Goal: Task Accomplishment & Management: Use online tool/utility

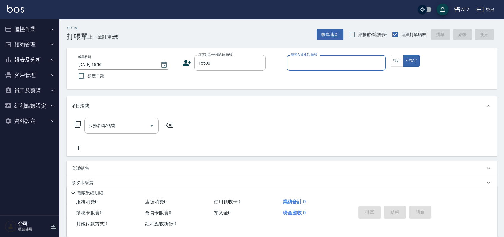
type input "15500"
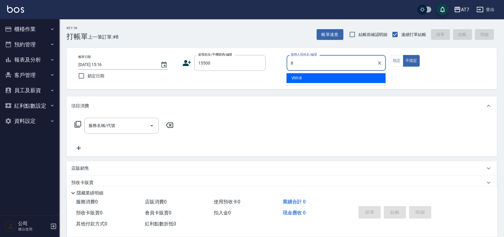
type input "ViVi-8"
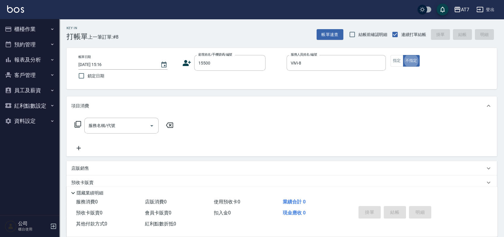
type button "false"
type input "公司/公司15500/15500"
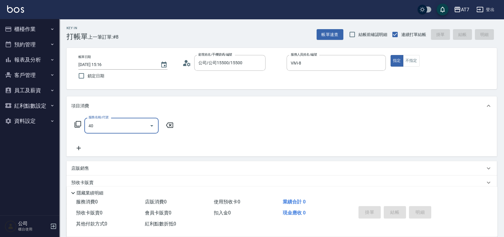
type input "401"
type input "150"
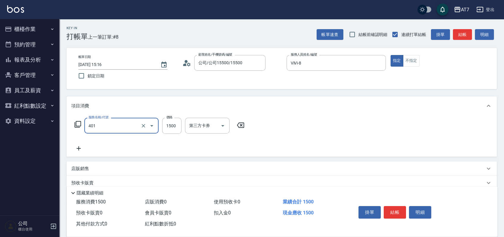
type input "染髮(互助)(401)"
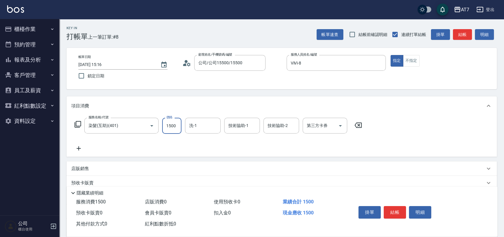
type input "3"
type input "0"
type input "378"
type input "30"
type input "3780"
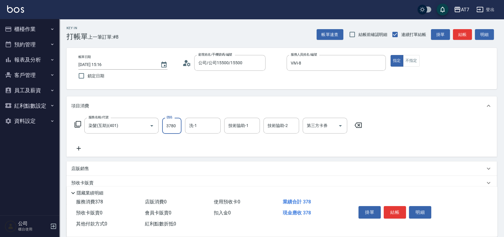
type input "370"
type input "3780"
type input "3"
type input "LU LU-35"
type input "小慈-32"
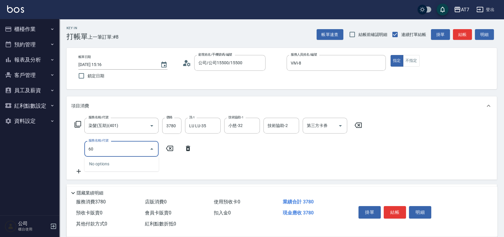
type input "608"
type input "570"
type input "鉑金護髮S（自領(608)"
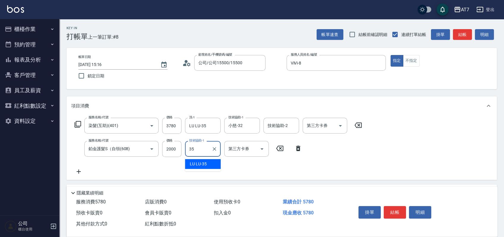
type input "LU LU-35"
click at [398, 208] on button "結帳" at bounding box center [395, 212] width 22 height 12
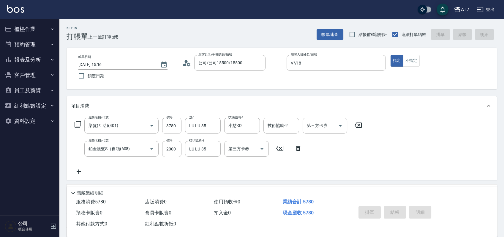
type input "2025/09/11 16:41"
type input "0"
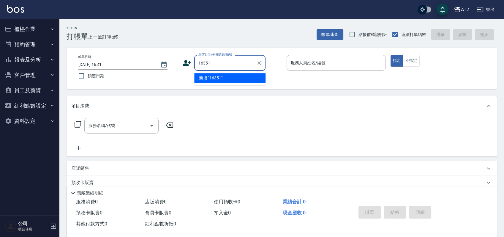
type input "16351"
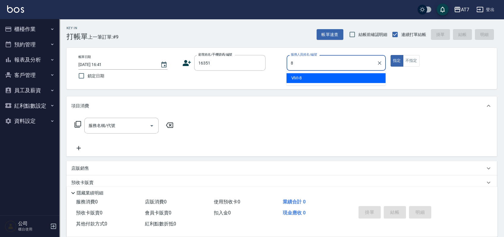
type input "ViVi-8"
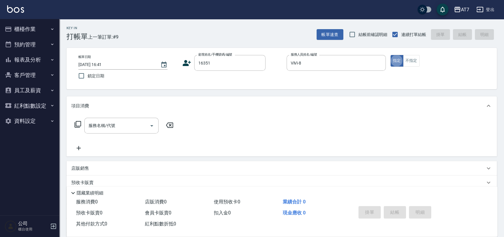
type button "true"
type input "4"
type input "公司/公司16351/16351"
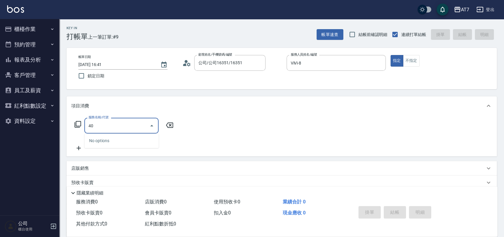
type input "401"
type input "150"
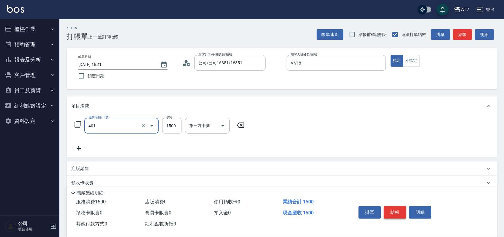
type input "染髮(互助)(401)"
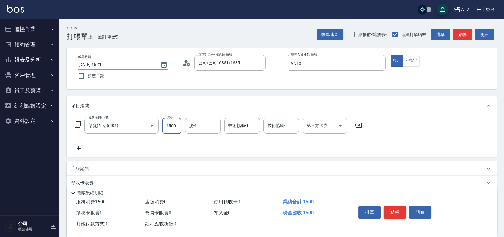
type input "1"
type input "0"
type input "169"
type input "10"
type input "1699"
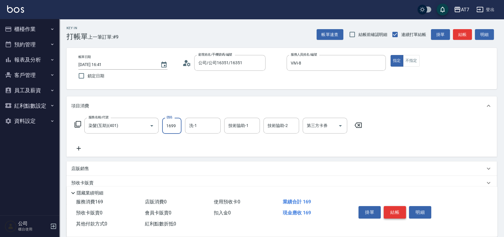
type input "160"
type input "1699"
type input "YuYu-40"
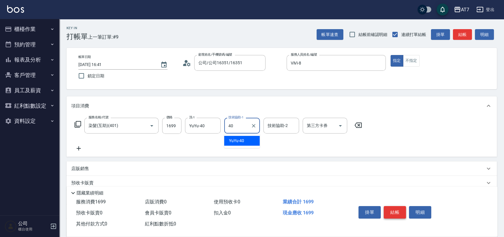
type input "YuYu-40"
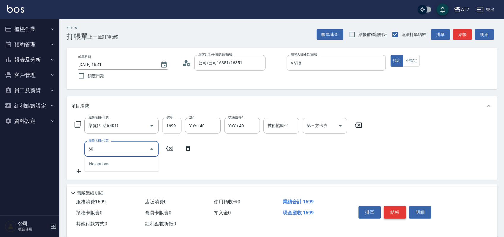
type input "608"
type input "360"
type input "鉑金護髮S（自領(608)"
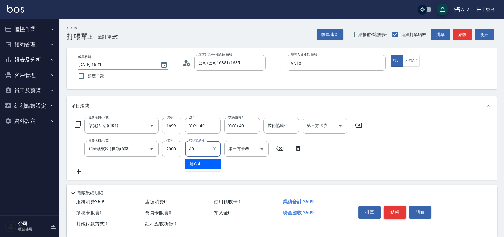
type input "YuYu-40"
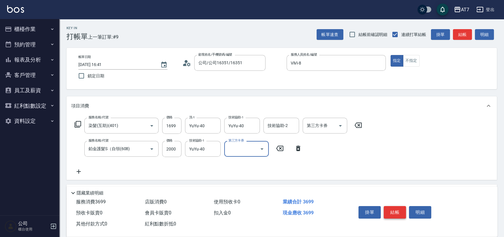
click at [398, 208] on button "結帳" at bounding box center [395, 212] width 22 height 12
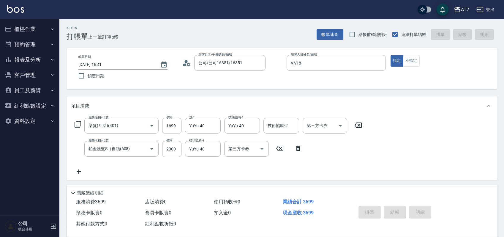
type input "0"
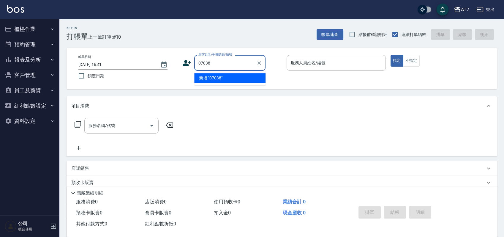
type input "07038"
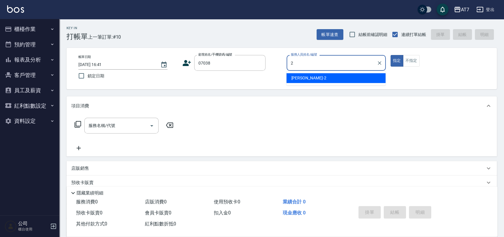
type input "伊蕾-2"
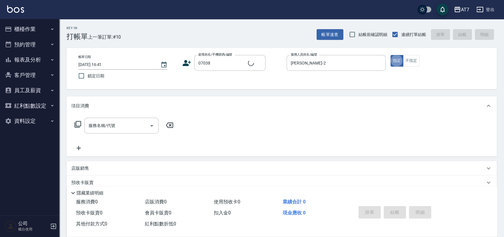
type input "公司/公司07038/07038"
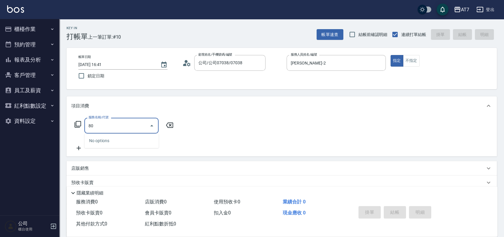
type input "805"
type input "80"
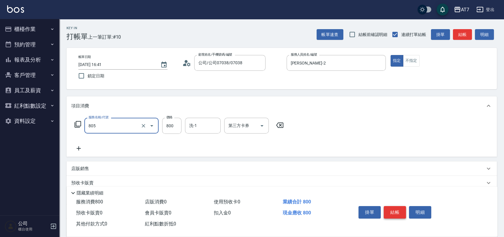
type input "芙米樂頭皮養護(互助)(805)"
type input "6"
type input "0"
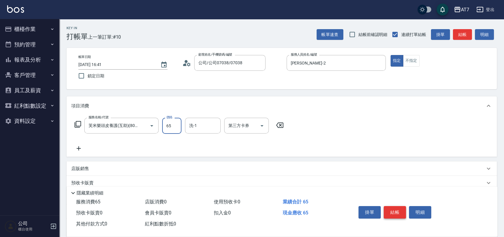
type input "650"
type input "60"
type input "650"
type input "依依-30"
click at [398, 208] on button "結帳" at bounding box center [395, 212] width 22 height 12
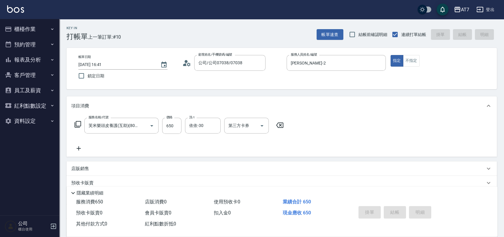
type input "2025/09/11 16:42"
type input "0"
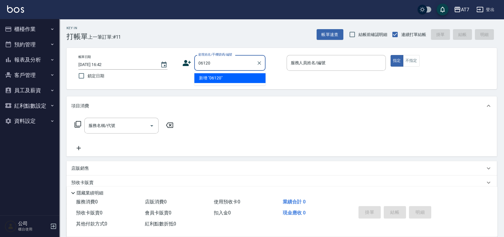
type input "06120"
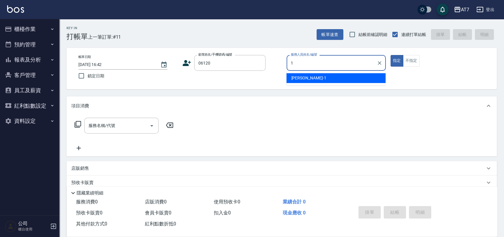
type input "米雪兒-1"
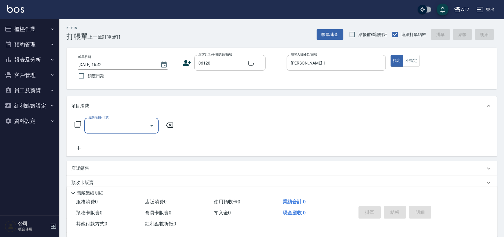
type input "公司單/06120-1/06120"
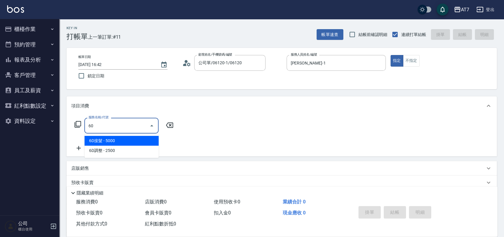
type input "605"
type input "100"
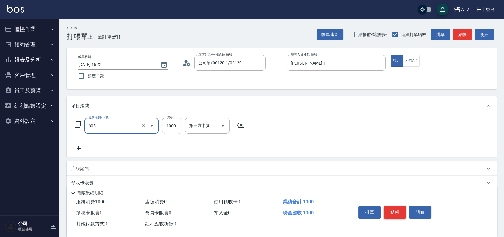
type input "順子護髮(助(605)"
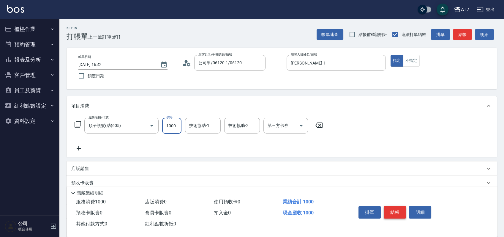
type input "6"
type input "0"
type input "650"
type input "60"
type input "650"
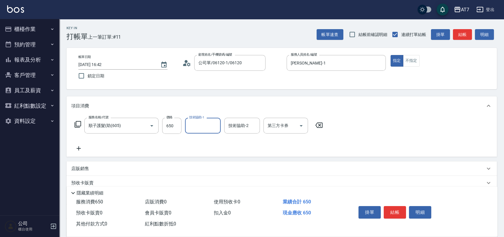
click at [320, 125] on icon at bounding box center [318, 124] width 7 height 5
type input "0"
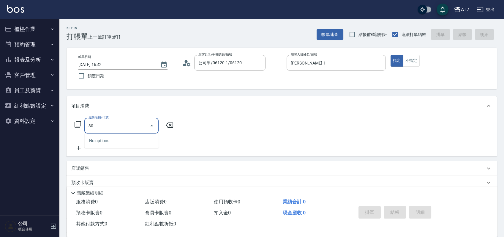
type input "305"
type input "50"
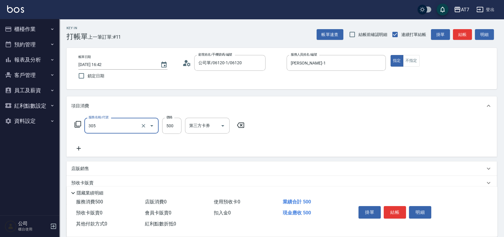
type input "A++剪髮(305)"
type input "0"
type input "65"
type input "60"
type input "650"
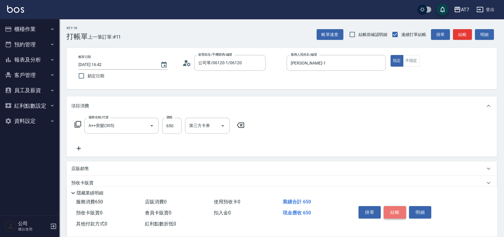
click at [395, 210] on button "結帳" at bounding box center [395, 212] width 22 height 12
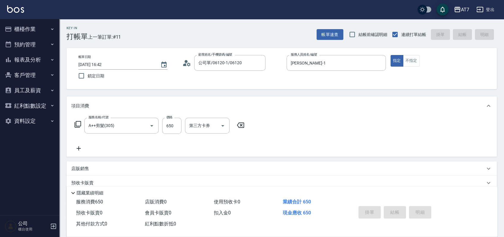
type input "0"
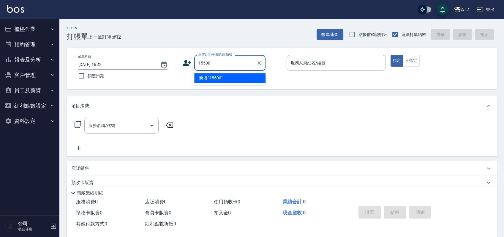
type input "15500"
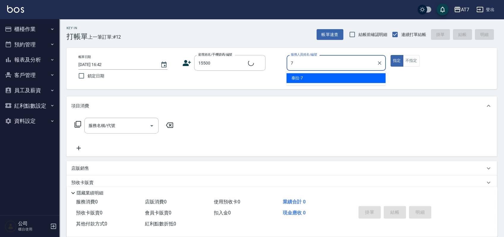
type input "7"
type input "公司/公司15500/15500"
type input "泰拉-7"
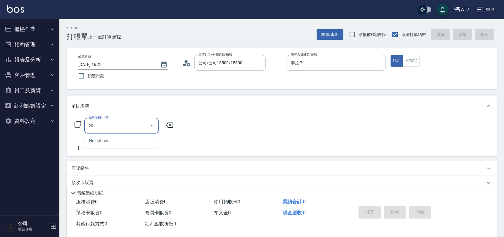
type input "201"
type input "150"
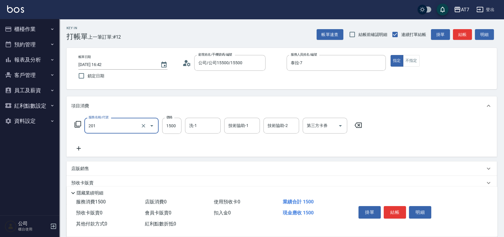
type input "燙-互助(201)"
type input "2"
type input "0"
type input "249"
type input "20"
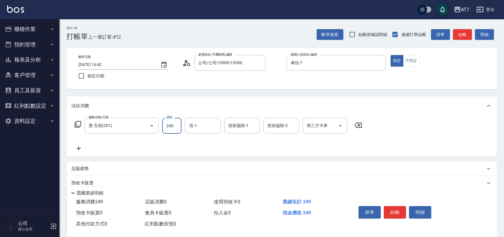
type input "2499"
type input "240"
type input "2499"
type input "Ruby-42"
click at [394, 210] on button "結帳" at bounding box center [395, 212] width 22 height 12
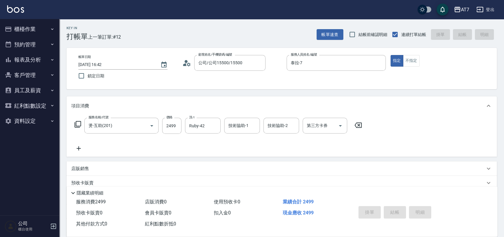
type input "0"
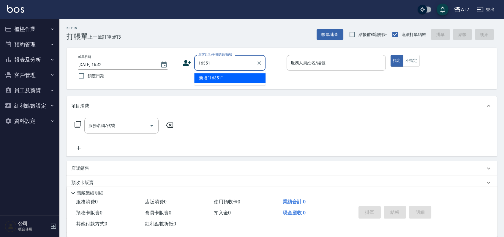
type input "16351"
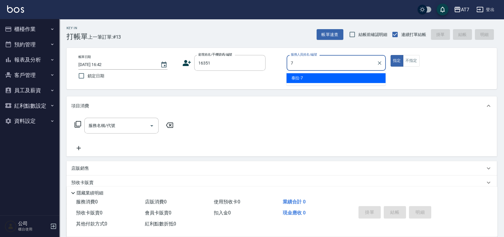
type input "泰拉-7"
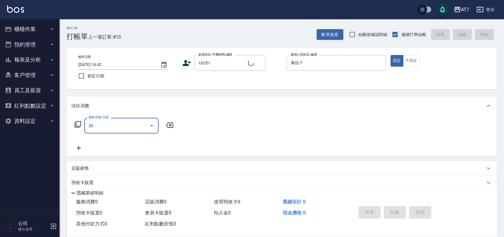
type input "301"
type input "公司/公司16351/16351"
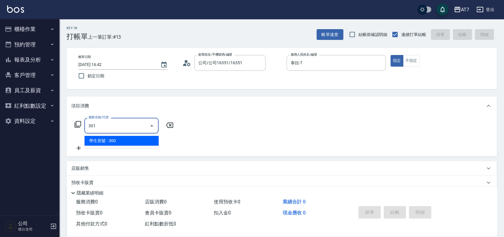
type input "30"
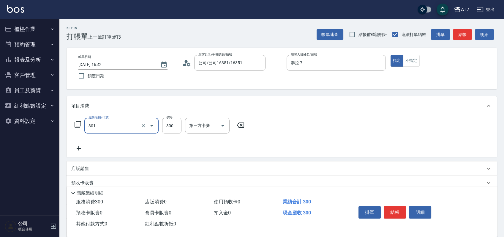
type input "學生剪髮(301)"
click at [394, 210] on button "結帳" at bounding box center [395, 212] width 22 height 12
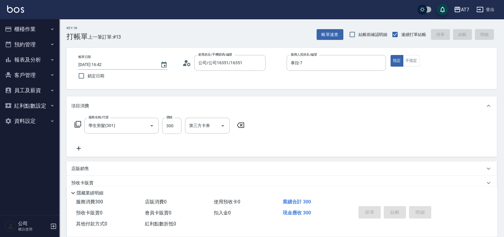
type input "2025/09/11 16:43"
type input "0"
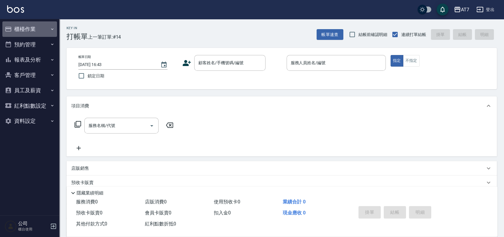
click at [33, 26] on button "櫃檯作業" at bounding box center [29, 28] width 55 height 15
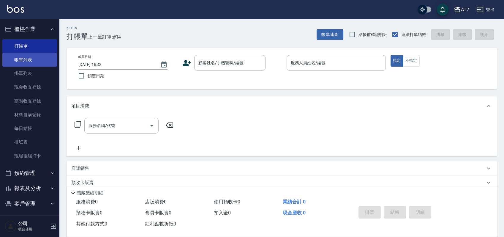
click at [26, 63] on link "帳單列表" at bounding box center [29, 60] width 55 height 14
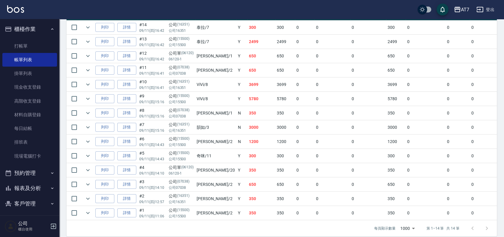
scroll to position [119, 0]
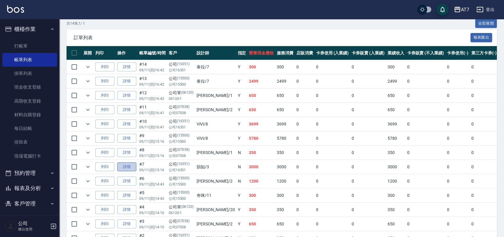
click at [125, 166] on link "詳情" at bounding box center [126, 166] width 19 height 9
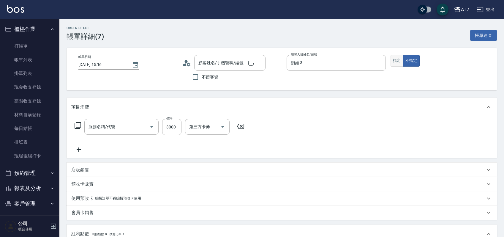
type input "2025/09/11 15:16"
type input "韻如-3"
type input "300"
type input "燙髮(200)"
click at [396, 63] on button "指定" at bounding box center [396, 61] width 13 height 12
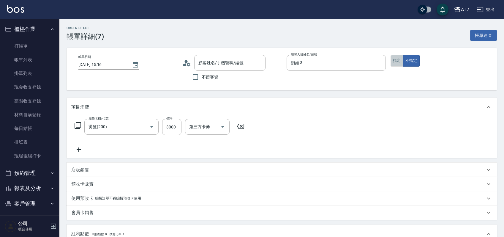
type input "公司/公司16351/16351"
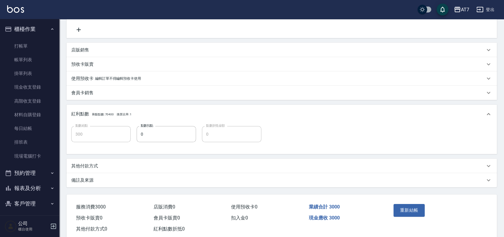
scroll to position [133, 0]
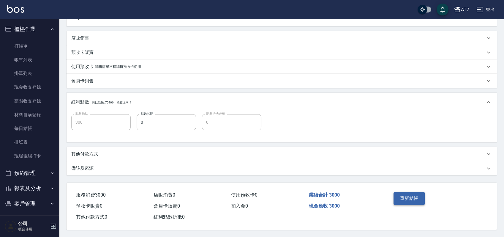
click at [401, 196] on button "重新結帳" at bounding box center [408, 198] width 31 height 12
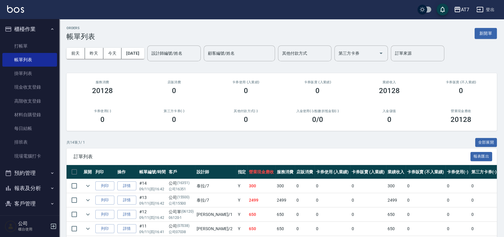
scroll to position [158, 0]
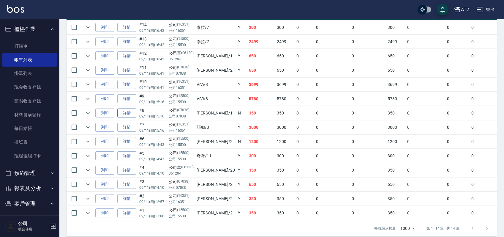
click at [121, 113] on link "詳情" at bounding box center [126, 112] width 19 height 9
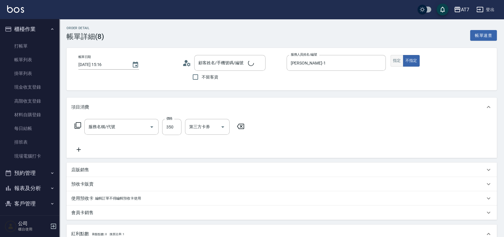
type input "2025/09/11 15:16"
type input "米雪兒-1"
type input "30"
type input "剪髮(302)"
click at [396, 65] on button "指定" at bounding box center [396, 61] width 13 height 12
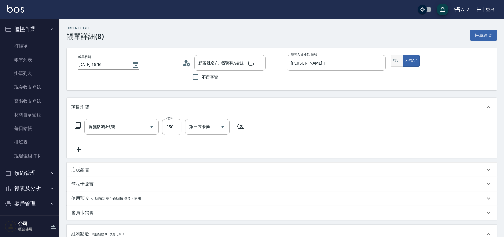
type input "公司/公司07038/07038"
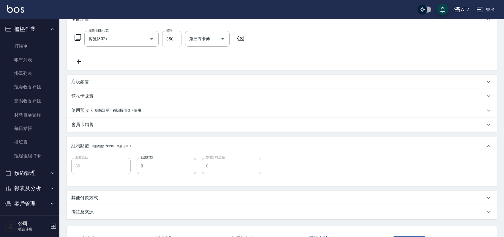
scroll to position [133, 0]
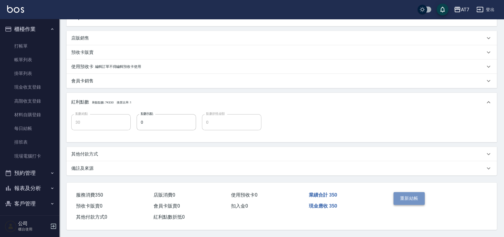
click at [407, 194] on button "重新結帳" at bounding box center [408, 198] width 31 height 12
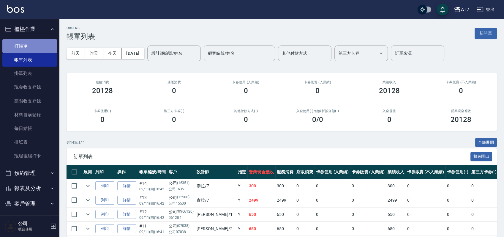
click at [33, 47] on link "打帳單" at bounding box center [29, 46] width 55 height 14
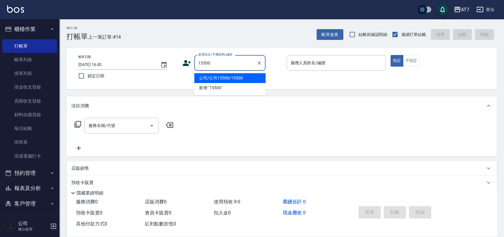
type input "公司/公司15500/15500"
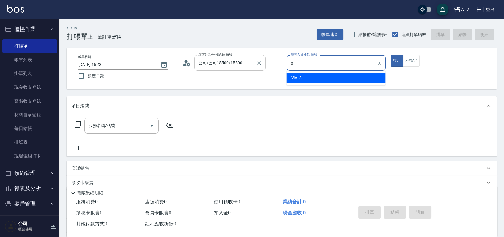
type input "ViVi-8"
type button "true"
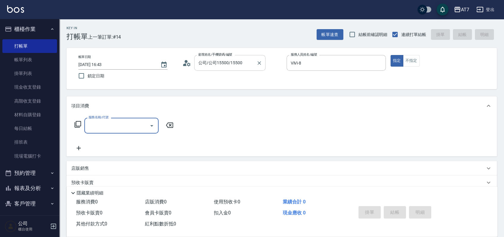
type input "6"
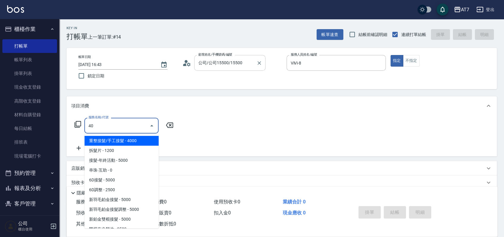
type input "401"
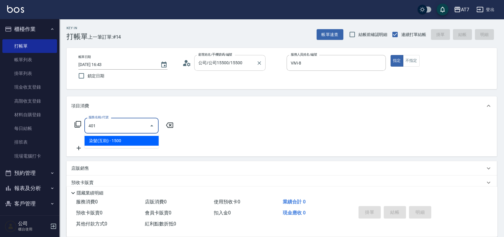
type input "150"
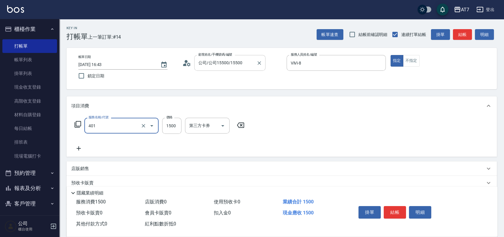
type input "染髮(互助)(401)"
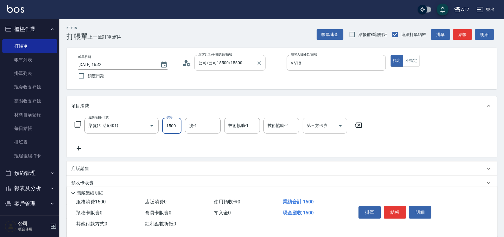
type input "1"
type input "0"
type input "169"
type input "10"
type input "1699"
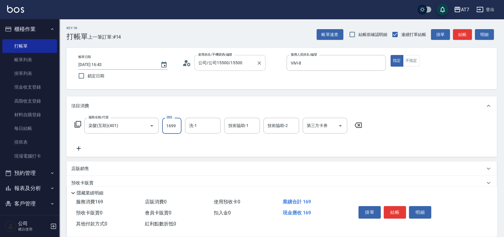
type input "160"
type input "1699"
type input "小慈-32"
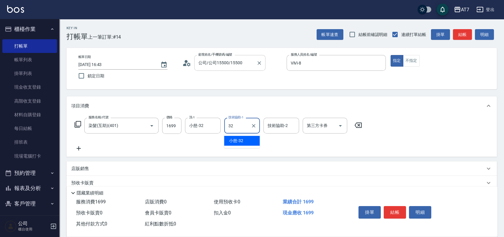
type input "小慈-32"
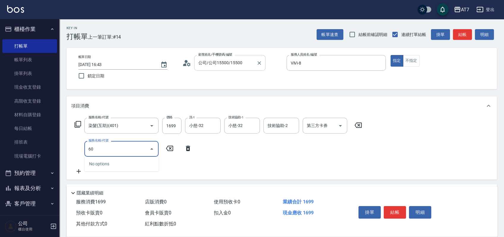
type input "607"
type input "310"
type input "東日玫瑰短（助）(607)"
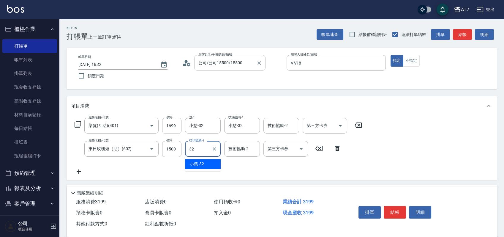
type input "小慈-32"
click at [399, 207] on button "結帳" at bounding box center [395, 212] width 22 height 12
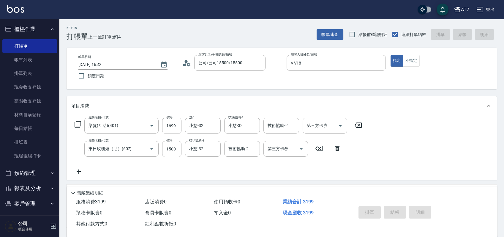
type input "2025/09/11 16:56"
type input "0"
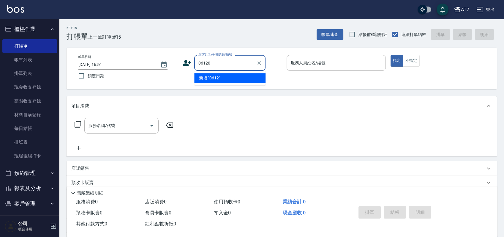
type input "06120"
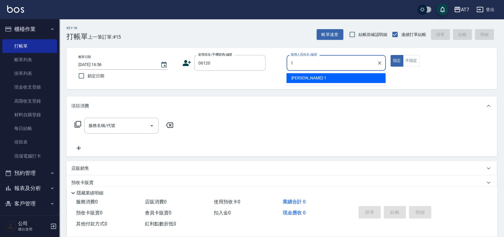
type input "米雪兒-1"
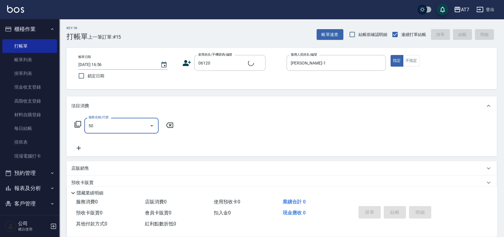
type input "500"
type input "公司單/06120-1/06120"
type input "30"
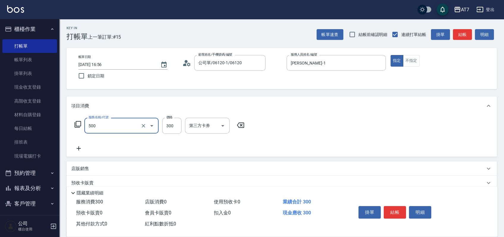
type input "洗髮(500)"
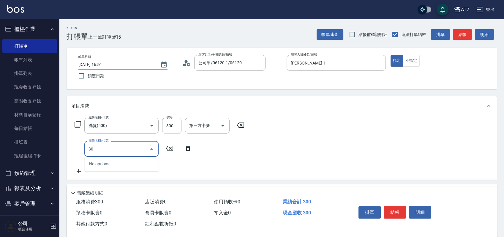
type input "302"
type input "60"
type input "剪髮(302)"
click at [391, 211] on button "結帳" at bounding box center [395, 212] width 22 height 12
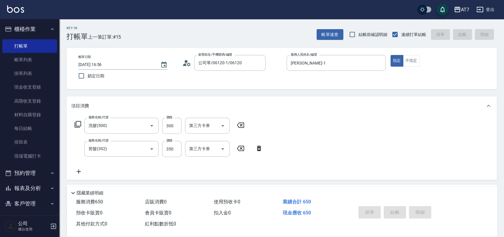
type input "2025/09/11 16:58"
type input "0"
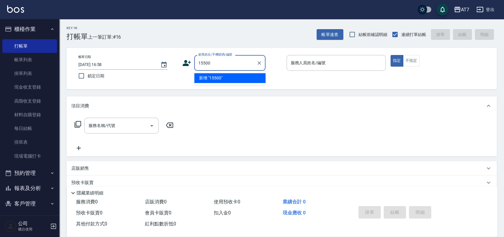
type input "15500"
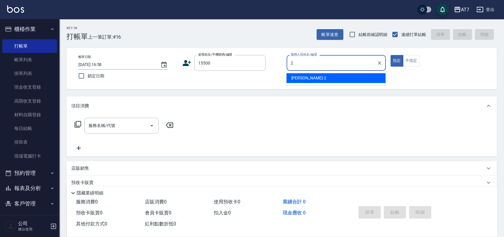
type input "伊蕾-2"
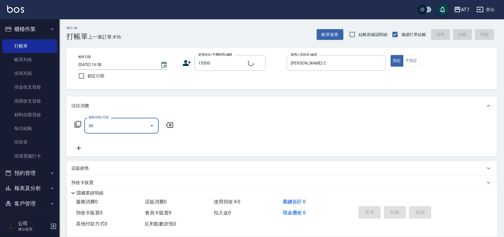
type input "302"
type input "公司/公司15500/15500"
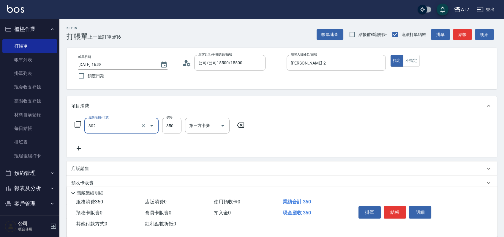
type input "30"
type input "剪髮(302)"
click at [393, 211] on button "結帳" at bounding box center [395, 212] width 22 height 12
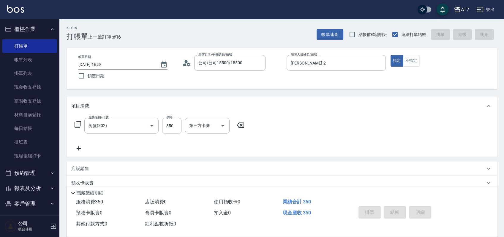
type input "2025/09/11 17:06"
type input "0"
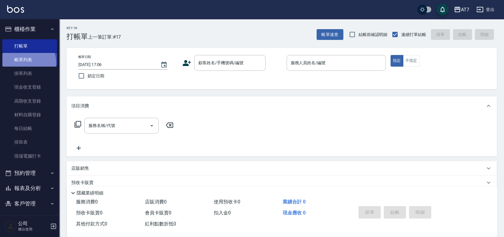
click at [26, 62] on link "帳單列表" at bounding box center [29, 60] width 55 height 14
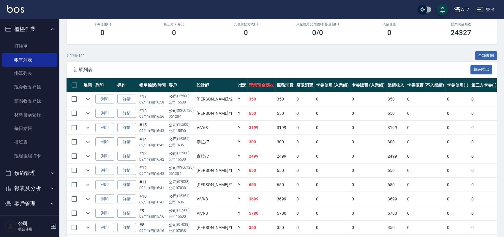
scroll to position [14, 0]
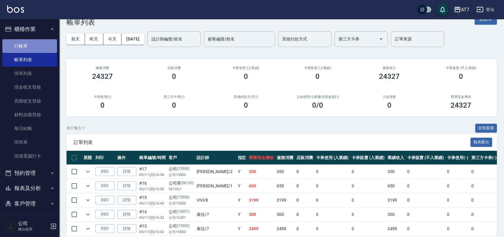
click at [29, 46] on link "打帳單" at bounding box center [29, 46] width 55 height 14
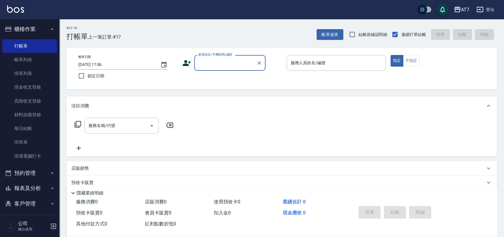
scroll to position [49, 0]
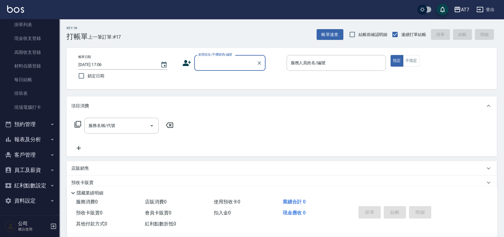
click at [31, 140] on button "報表及分析" at bounding box center [29, 139] width 55 height 15
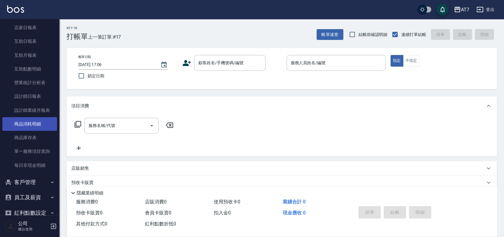
scroll to position [178, 0]
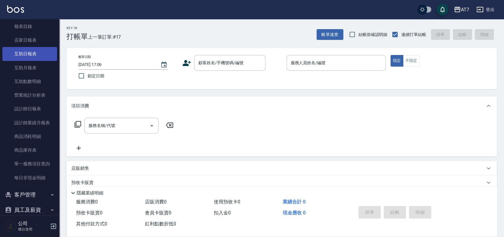
click at [36, 51] on link "互助日報表" at bounding box center [29, 54] width 55 height 14
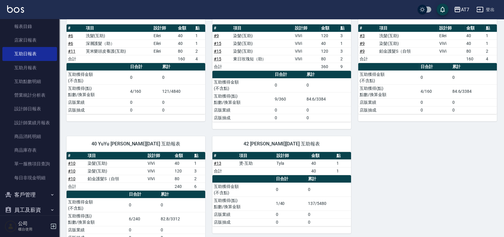
scroll to position [39, 0]
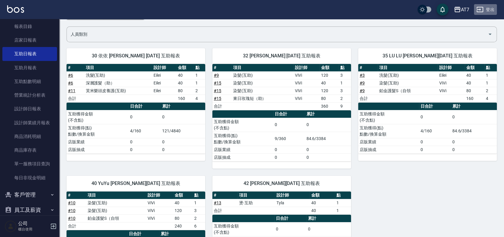
click at [486, 10] on button "登出" at bounding box center [485, 9] width 23 height 11
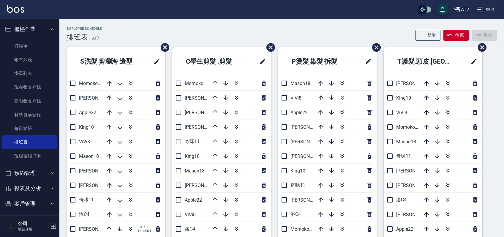
scroll to position [21, 0]
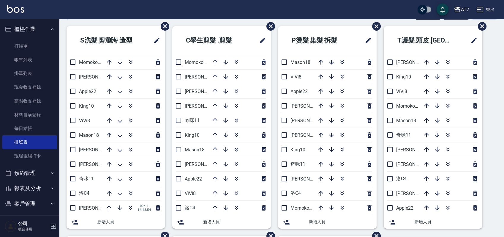
click at [492, 79] on div "S洗髮 剪瀏海 造型 Momoko12 [PERSON_NAME]6 Apple22 King10 ViVi8 Mason18 [PERSON_NAME]9 …" at bounding box center [277, 235] width 437 height 419
click at [237, 119] on icon "button" at bounding box center [236, 119] width 3 height 2
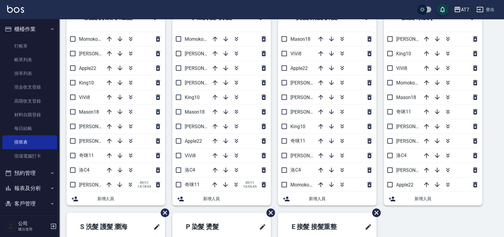
scroll to position [0, 0]
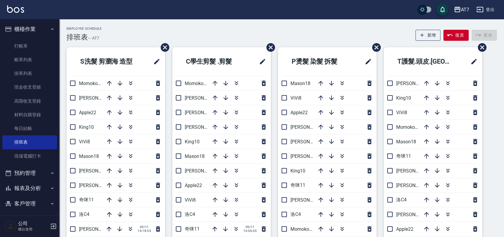
click at [210, 32] on div "Employee Schedule 排班表 — AT7 新增 復原 重做" at bounding box center [282, 34] width 430 height 15
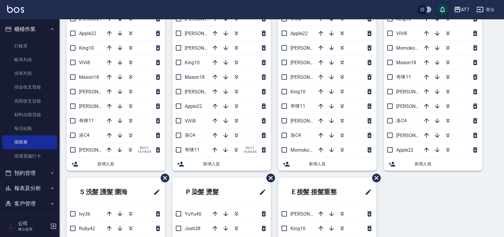
scroll to position [39, 0]
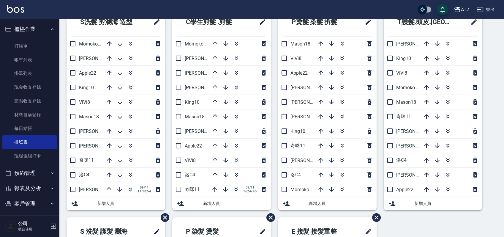
click at [495, 91] on div "S洗髮 剪瀏海 造型 Momoko12 杜莎莎6 Apple22 King10 ViVi8 Mason18 郭郭9 泰拉7 奇咪11 洛C4 伊蕾2 09/1…" at bounding box center [277, 217] width 437 height 419
click at [38, 57] on link "帳單列表" at bounding box center [29, 60] width 55 height 14
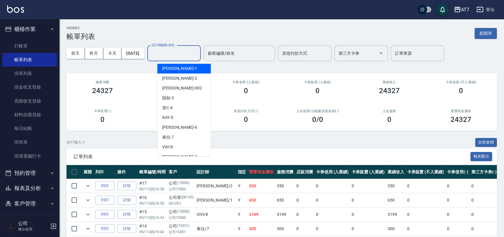
click at [198, 54] on input "設計師編號/姓名" at bounding box center [174, 53] width 48 height 10
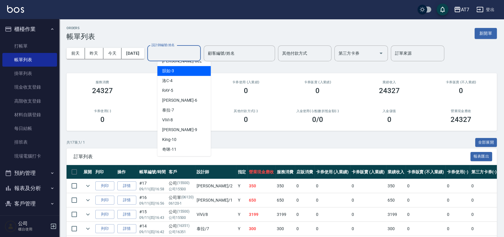
scroll to position [39, 0]
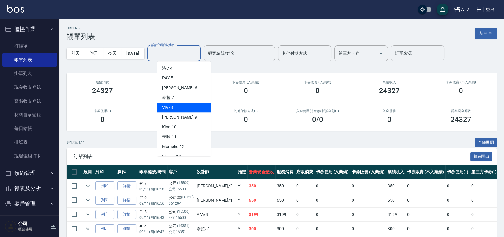
click at [187, 106] on div "ViVi -8" at bounding box center [183, 107] width 53 height 10
type input "ViVi-8"
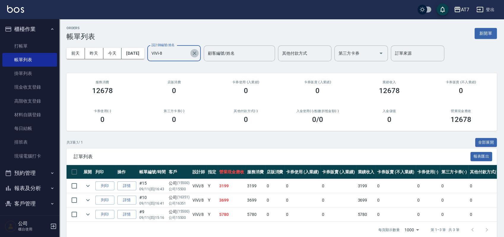
click at [197, 53] on icon "Clear" at bounding box center [195, 53] width 6 height 6
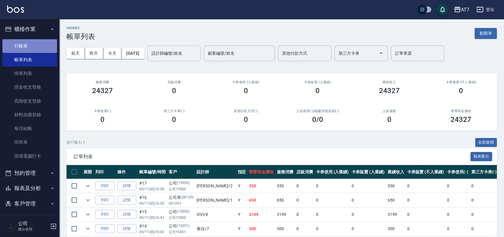
click at [33, 51] on link "打帳單" at bounding box center [29, 46] width 55 height 14
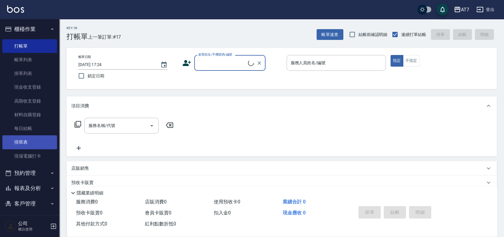
click at [31, 137] on link "排班表" at bounding box center [29, 142] width 55 height 14
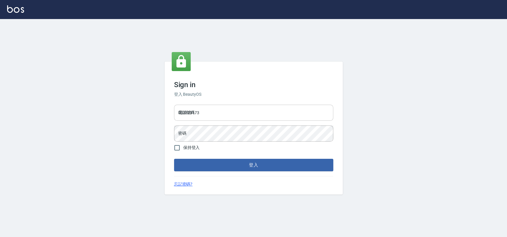
drag, startPoint x: 0, startPoint y: 0, endPoint x: 252, endPoint y: 117, distance: 277.5
click at [252, 117] on input "033323173" at bounding box center [253, 113] width 159 height 16
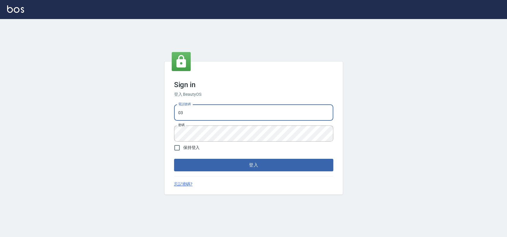
type input "0"
type input "0913439693"
click at [245, 142] on form "電話號碼 0913439693 電話號碼 密碼 密碼 保持登入 登入" at bounding box center [253, 136] width 159 height 69
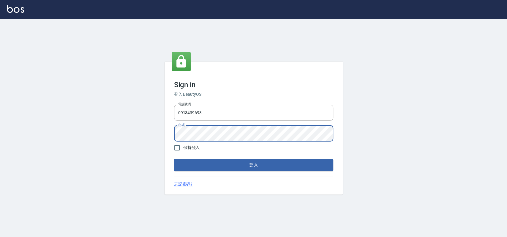
click at [174, 159] on button "登入" at bounding box center [253, 165] width 159 height 12
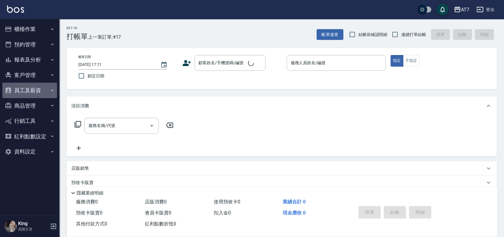
click at [23, 90] on button "員工及薪資" at bounding box center [29, 90] width 55 height 15
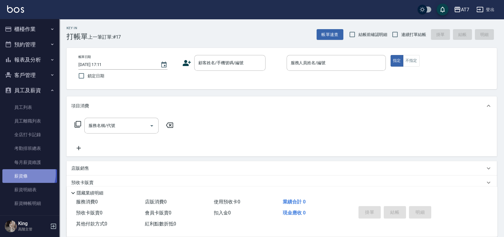
click at [22, 173] on link "薪資條" at bounding box center [29, 176] width 55 height 14
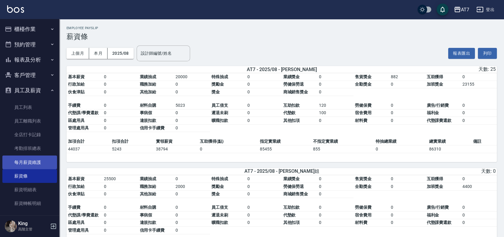
click at [30, 160] on link "每月薪資維護" at bounding box center [29, 162] width 55 height 14
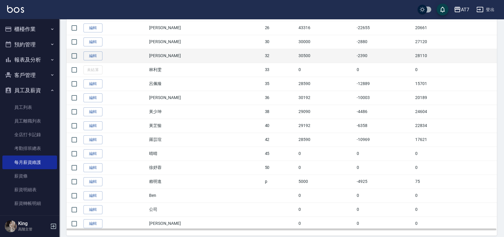
scroll to position [393, 0]
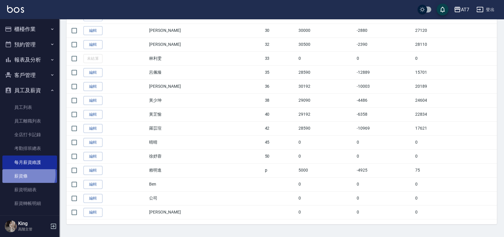
click at [26, 174] on link "薪資條" at bounding box center [29, 176] width 55 height 14
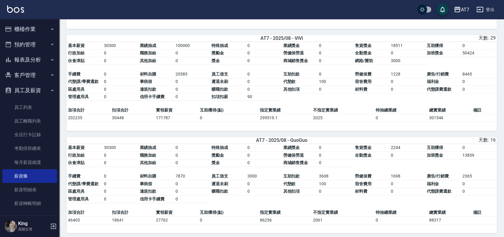
scroll to position [724, 0]
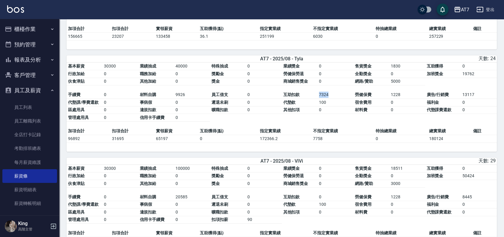
drag, startPoint x: 310, startPoint y: 101, endPoint x: 333, endPoint y: 99, distance: 22.7
click at [333, 99] on tbody "手續費 0 材料自購 9926 員工借支 0 互助扣款 7324 勞健保費 1228 廣告/行銷費 13117 代墊課/學費還款 0 事病假 0 遲退未刷 0…" at bounding box center [282, 106] width 430 height 30
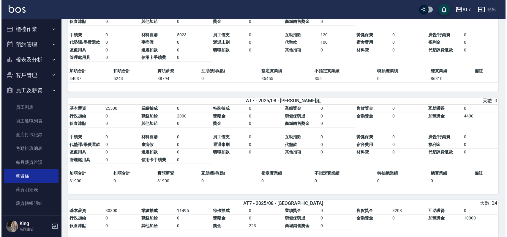
scroll to position [0, 0]
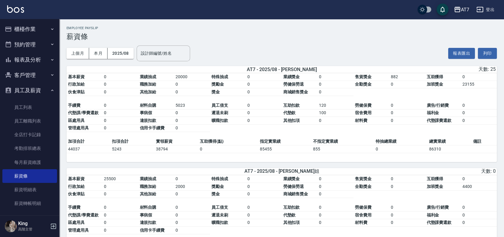
click at [463, 11] on div "AT7" at bounding box center [465, 9] width 8 height 7
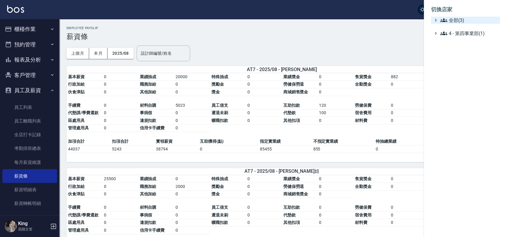
click at [455, 20] on span "全部(3)" at bounding box center [468, 20] width 57 height 7
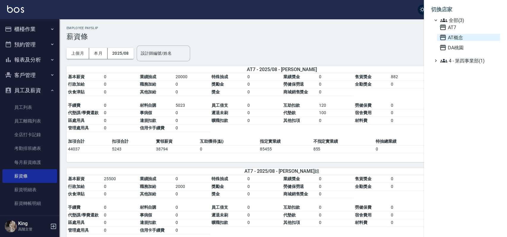
click at [450, 39] on span "AT概念" at bounding box center [468, 37] width 58 height 7
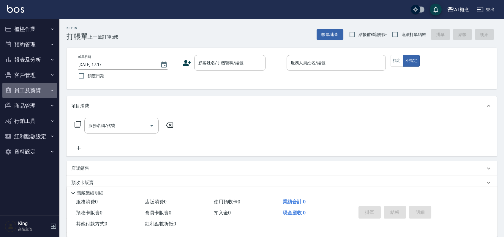
click at [36, 87] on button "員工及薪資" at bounding box center [29, 90] width 55 height 15
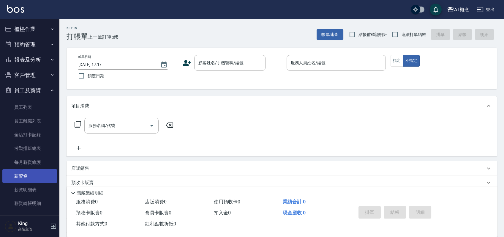
click at [17, 175] on link "薪資條" at bounding box center [29, 176] width 55 height 14
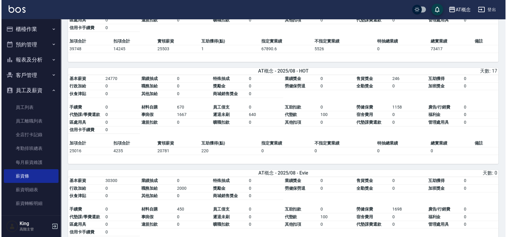
scroll to position [570, 0]
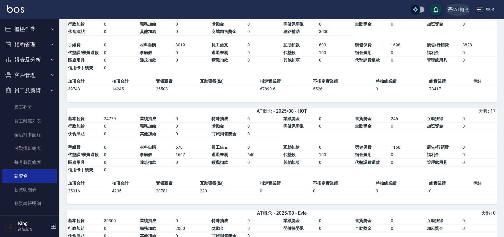
click at [460, 10] on div "AT概念" at bounding box center [461, 9] width 15 height 7
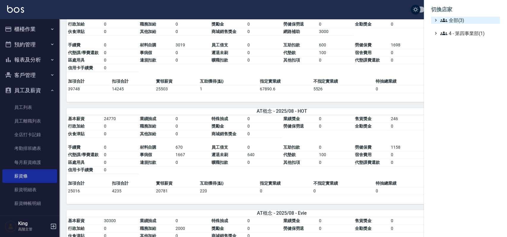
click at [452, 21] on span "全部(3)" at bounding box center [468, 20] width 57 height 7
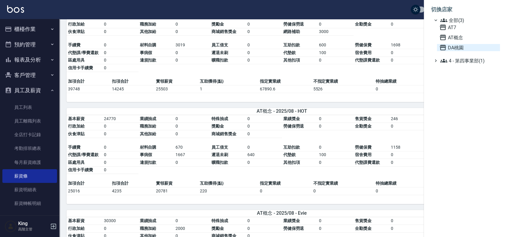
click at [454, 48] on span "DA桃園" at bounding box center [468, 47] width 58 height 7
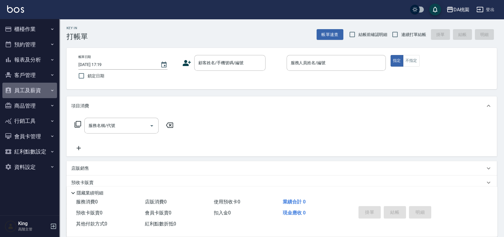
click at [38, 91] on button "員工及薪資" at bounding box center [29, 90] width 55 height 15
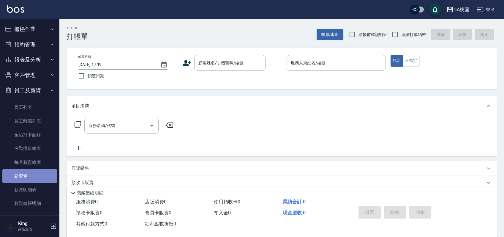
click at [31, 175] on link "薪資條" at bounding box center [29, 176] width 55 height 14
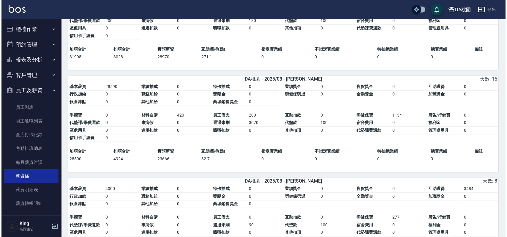
scroll to position [569, 0]
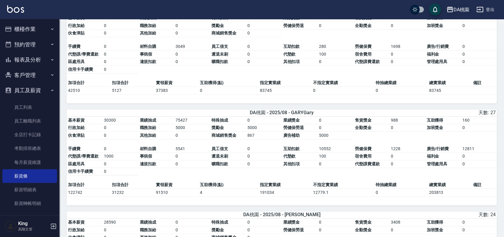
click at [466, 9] on div "DA桃園" at bounding box center [461, 9] width 16 height 7
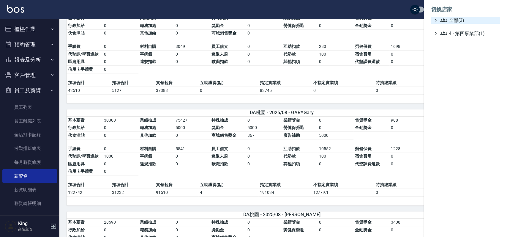
click at [461, 21] on span "全部(3)" at bounding box center [468, 20] width 57 height 7
click at [461, 28] on span "AT7" at bounding box center [468, 27] width 58 height 7
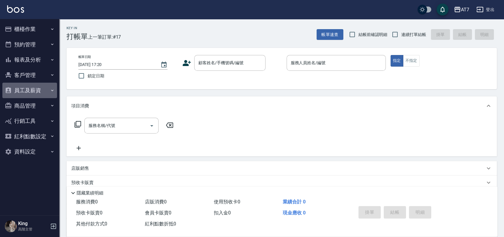
click at [29, 87] on button "員工及薪資" at bounding box center [29, 90] width 55 height 15
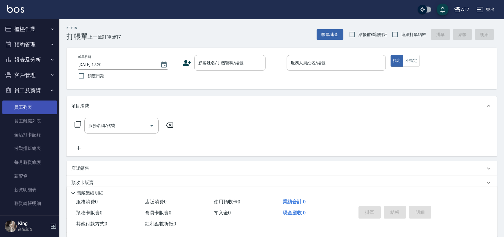
click at [25, 107] on link "員工列表" at bounding box center [29, 107] width 55 height 14
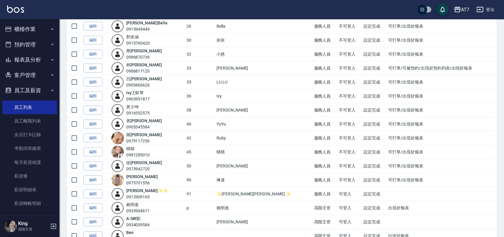
scroll to position [356, 0]
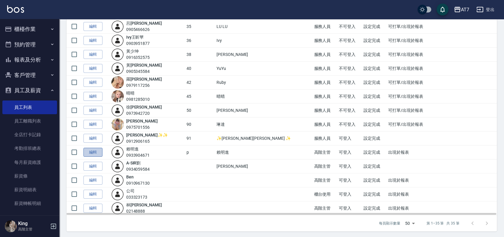
click at [93, 151] on link "編輯" at bounding box center [92, 152] width 19 height 9
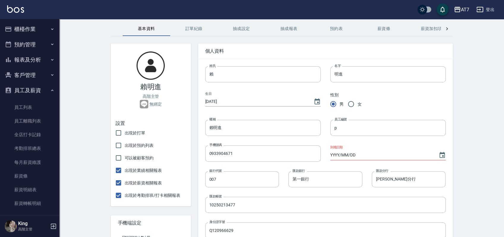
scroll to position [39, 0]
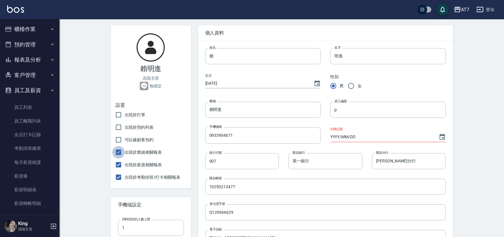
click at [120, 151] on input "出現於業績相關報表" at bounding box center [118, 152] width 12 height 12
checkbox input "false"
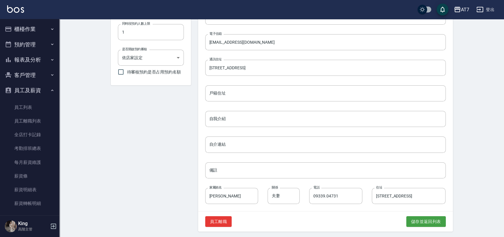
scroll to position [237, 0]
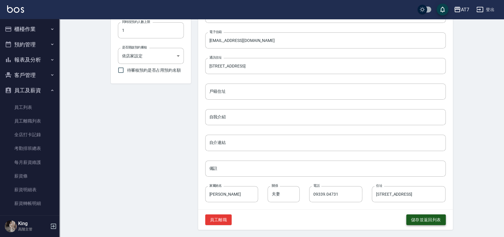
click at [412, 218] on button "儲存並返回列表" at bounding box center [425, 219] width 39 height 11
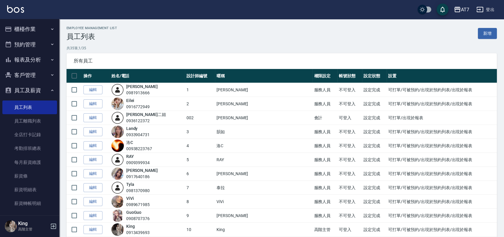
click at [26, 28] on button "櫃檯作業" at bounding box center [29, 28] width 55 height 15
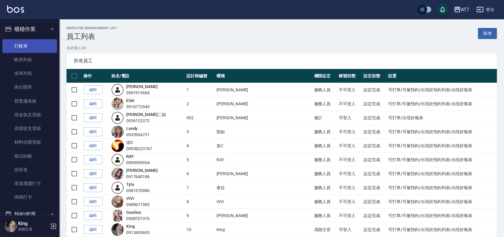
click at [27, 49] on link "打帳單" at bounding box center [29, 46] width 55 height 14
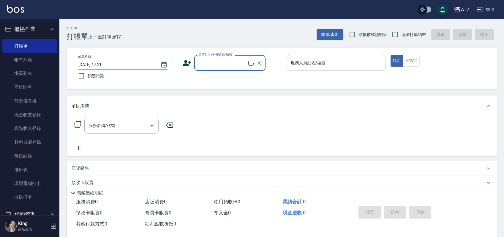
click at [311, 63] on input "服務人員姓名/編號" at bounding box center [336, 63] width 94 height 10
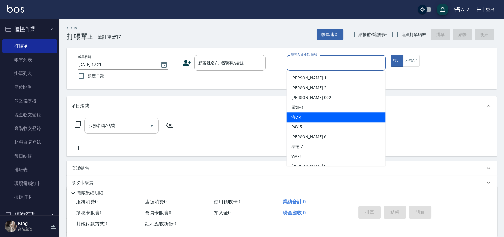
click at [123, 122] on input "服務名稱/代號" at bounding box center [117, 125] width 60 height 10
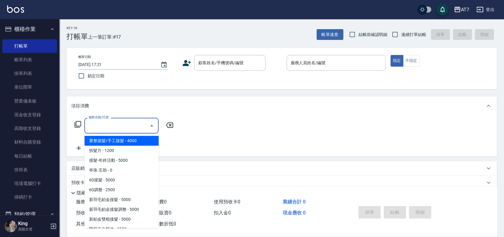
click at [132, 141] on span "重整接髮/手工接髮 - 4000" at bounding box center [121, 141] width 74 height 10
type input "重整接髮/手工接髮(100)"
type input "400"
click at [124, 125] on input "重整接髮/手工接髮(100)" at bounding box center [113, 125] width 52 height 10
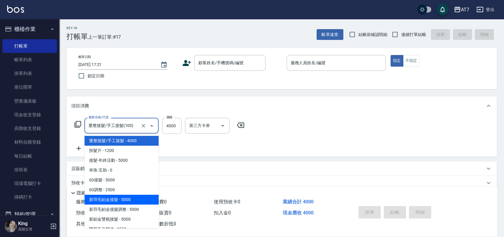
click at [118, 199] on span "新羽毛鉑金接髮 - 5000" at bounding box center [121, 199] width 74 height 10
type input "新羽毛鉑金接髮(106)"
type input "500"
type input "5000"
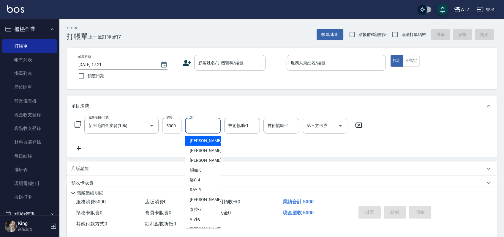
click at [200, 125] on input "洗-1" at bounding box center [203, 125] width 30 height 10
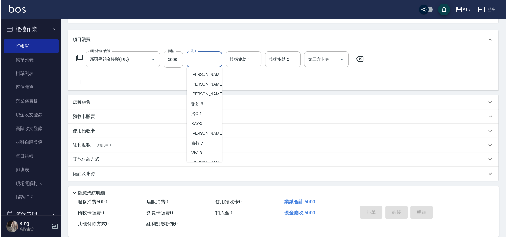
scroll to position [26, 0]
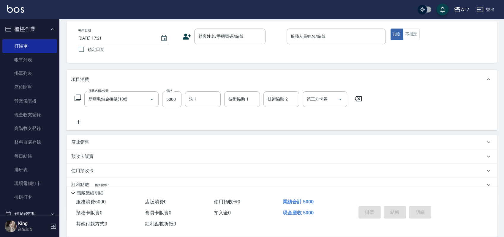
click at [429, 64] on div "Key In 打帳單 上一筆訂單:#17 帳單速查 結帳前確認明細 連續打單結帳 掛單 結帳 明細 帳單日期 [DATE] 17:21 鎖定日期 顧客姓名/手…" at bounding box center [281, 135] width 444 height 284
click at [460, 8] on icon "button" at bounding box center [457, 9] width 7 height 7
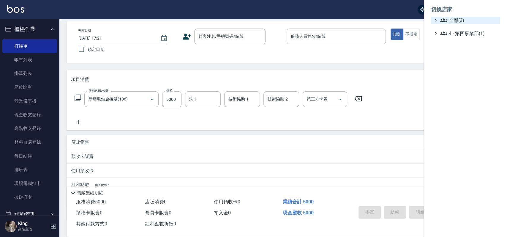
click at [451, 18] on span "全部(3)" at bounding box center [468, 20] width 57 height 7
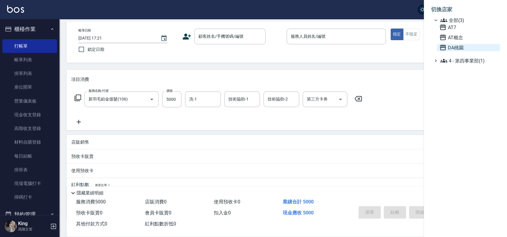
click at [447, 46] on span "DA桃園" at bounding box center [468, 47] width 58 height 7
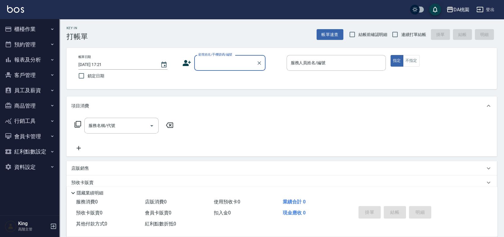
click at [37, 92] on button "員工及薪資" at bounding box center [29, 90] width 55 height 15
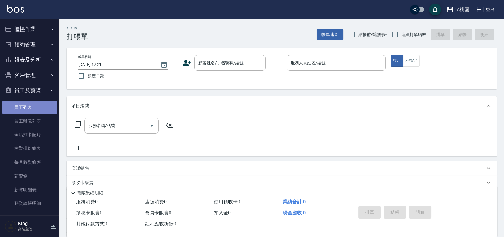
click at [35, 104] on link "員工列表" at bounding box center [29, 107] width 55 height 14
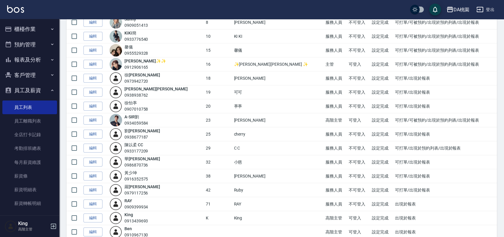
scroll to position [189, 0]
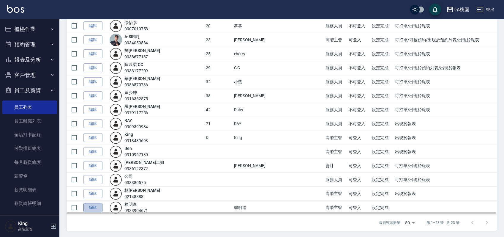
click at [95, 205] on link "編輯" at bounding box center [92, 207] width 19 height 9
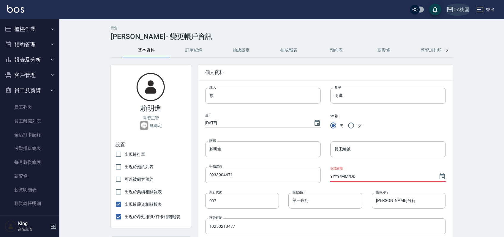
click at [460, 10] on div "DA桃園" at bounding box center [461, 9] width 16 height 7
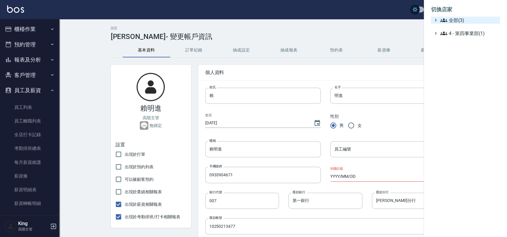
click at [456, 21] on span "全部(3)" at bounding box center [468, 20] width 57 height 7
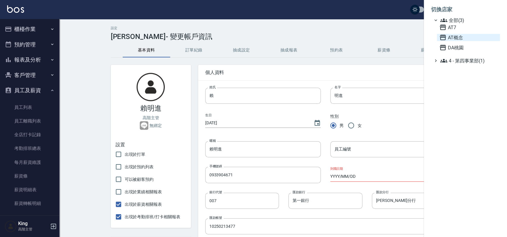
click at [453, 37] on span "AT概念" at bounding box center [468, 37] width 58 height 7
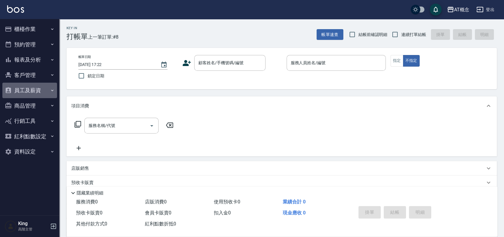
click at [37, 93] on button "員工及薪資" at bounding box center [29, 90] width 55 height 15
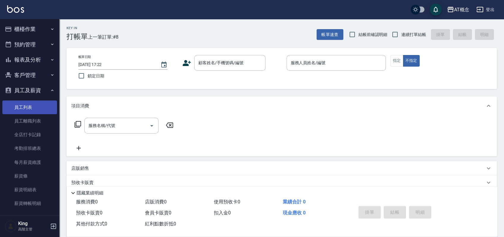
click at [30, 104] on link "員工列表" at bounding box center [29, 107] width 55 height 14
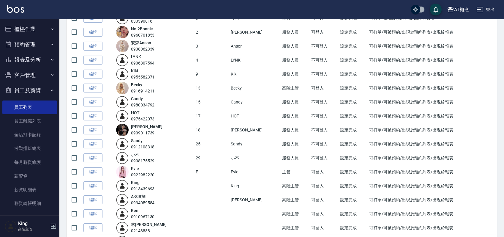
scroll to position [106, 0]
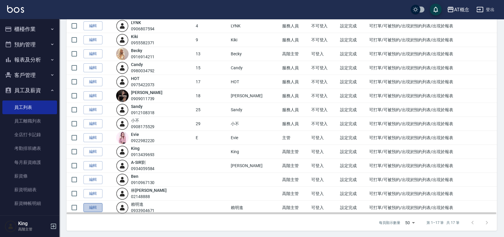
click at [92, 203] on link "編輯" at bounding box center [92, 207] width 19 height 9
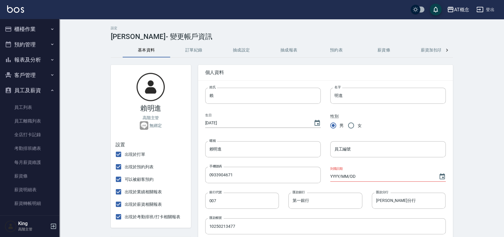
scroll to position [39, 0]
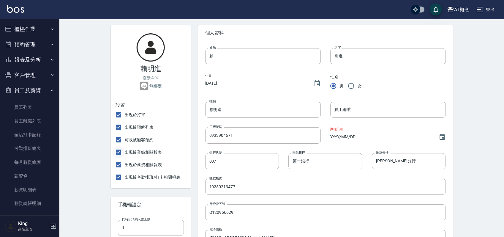
click at [120, 151] on input "出現於業績相關報表" at bounding box center [118, 152] width 12 height 12
checkbox input "false"
click at [120, 139] on input "可以被顧客預約" at bounding box center [118, 139] width 12 height 12
checkbox input "false"
click at [119, 126] on input "出現於預約列表" at bounding box center [118, 127] width 12 height 12
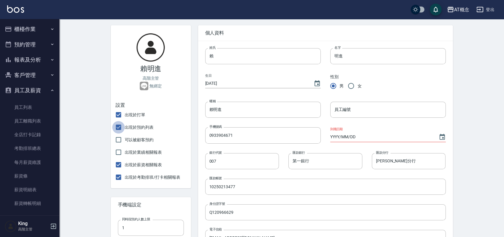
checkbox input "false"
click at [120, 118] on input "出現於打單" at bounding box center [118, 114] width 12 height 12
checkbox input "false"
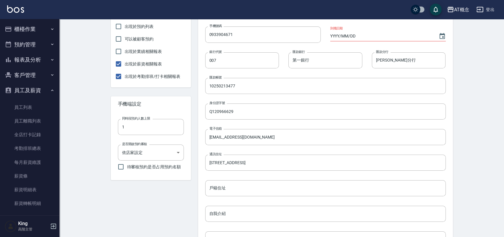
scroll to position [237, 0]
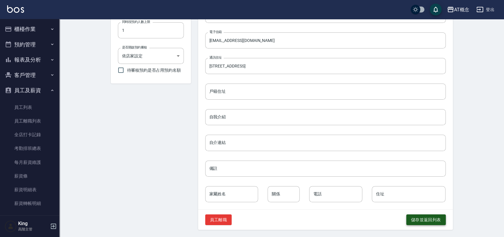
click at [413, 220] on button "儲存並返回列表" at bounding box center [425, 219] width 39 height 11
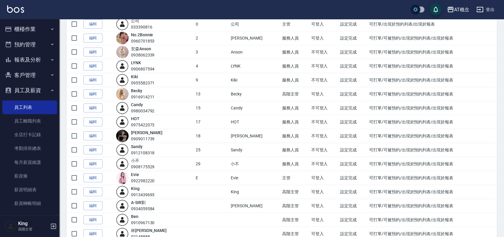
scroll to position [26, 0]
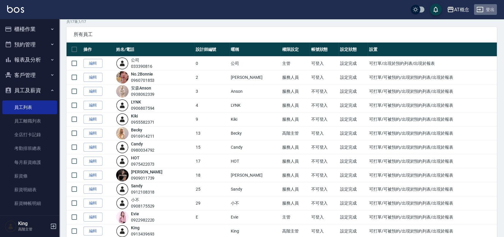
click at [485, 6] on button "登出" at bounding box center [485, 9] width 23 height 11
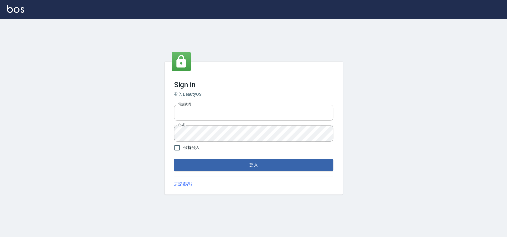
type input "033323173"
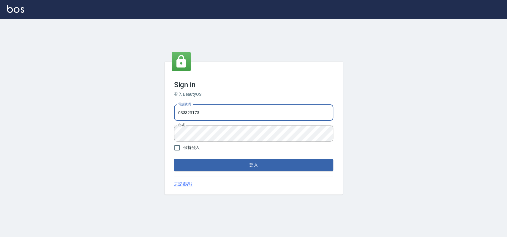
click at [215, 110] on input "033323173" at bounding box center [253, 113] width 159 height 16
drag, startPoint x: 414, startPoint y: 151, endPoint x: 414, endPoint y: 146, distance: 5.1
click at [414, 151] on div "Sign in 登入 BeautyOS 電話號碼 [PHONE_NUMBER] 電話號碼 密碼 密碼 保持登入 登入 忘記密碼?" at bounding box center [253, 128] width 507 height 218
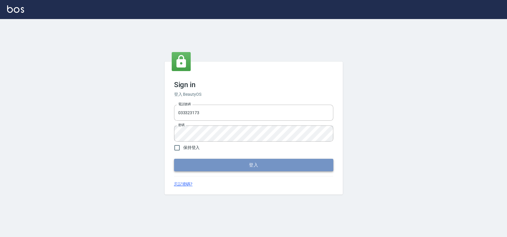
click at [212, 166] on button "登入" at bounding box center [253, 165] width 159 height 12
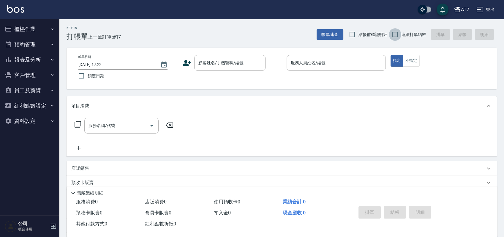
click at [394, 32] on input "連續打單結帳" at bounding box center [395, 34] width 12 height 12
checkbox input "true"
click at [441, 82] on div "帳單日期 [DATE] 17:22 鎖定日期 顧客姓名/手機號碼/編號 顧客姓名/手機號碼/編號 服務人員姓名/編號 服務人員姓名/編號 指定 不指定" at bounding box center [282, 68] width 416 height 27
click at [279, 92] on div "Key In 打帳單 上一筆訂單:#17 帳單速查 結帳前確認明細 連續打單結帳 掛單 結帳 明細 帳單日期 [DATE] 17:22 鎖定日期 顧客姓名/手…" at bounding box center [281, 161] width 444 height 284
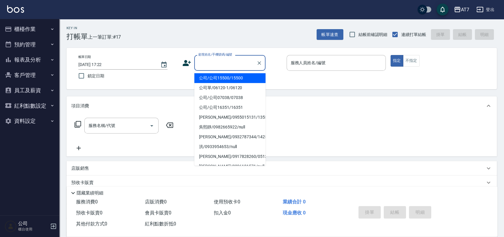
click at [211, 59] on input "顧客姓名/手機號碼/編號" at bounding box center [225, 63] width 57 height 10
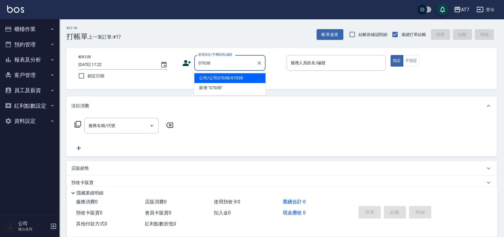
type input "公司/公司07038/07038"
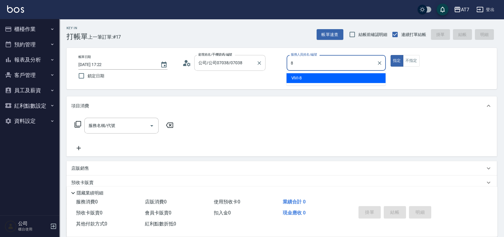
type input "ViVi-8"
type button "true"
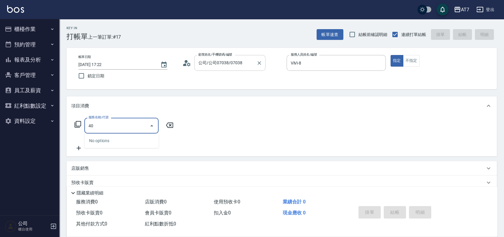
type input "401"
type input "150"
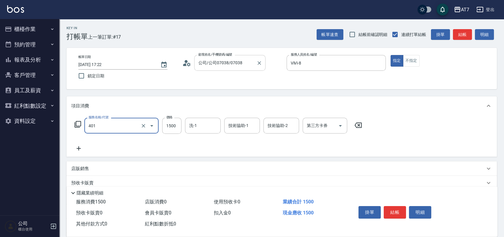
type input "染髮(互助)(401)"
type input "3"
type input "0"
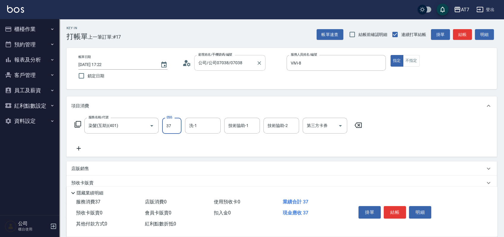
type input "378"
type input "370"
type input "3780"
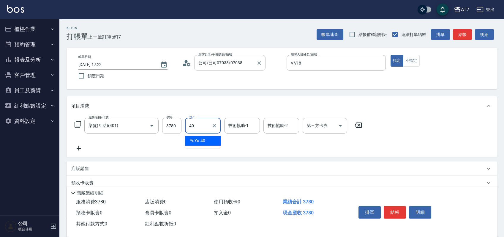
type input "YuYu-40"
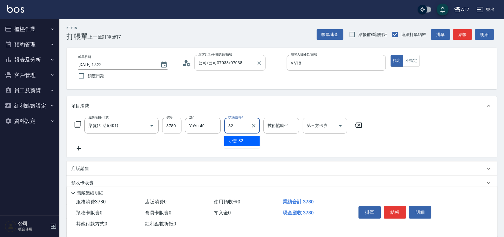
type input "小慈-32"
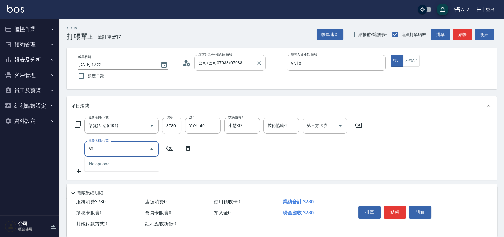
type input "608"
type input "570"
type input "鉑金護髮S（自領(608)"
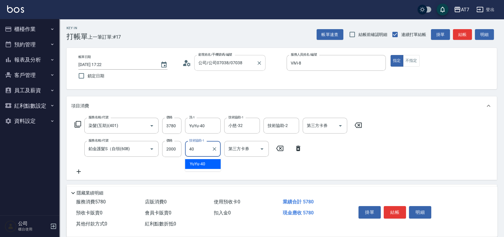
type input "YuYu-40"
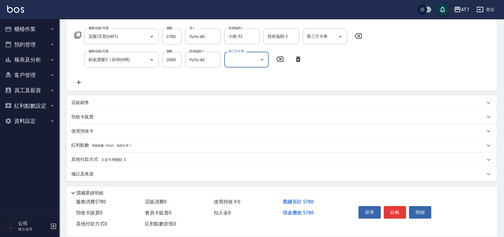
scroll to position [89, 0]
click at [204, 100] on div "店販銷售" at bounding box center [278, 102] width 414 height 6
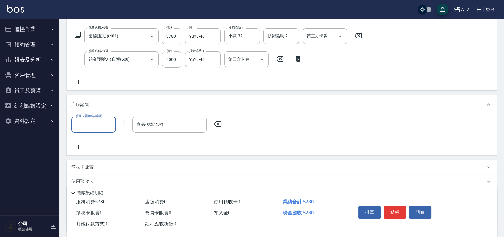
scroll to position [0, 0]
type input "ViVi-8"
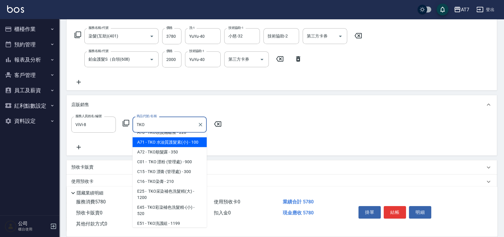
scroll to position [39, 0]
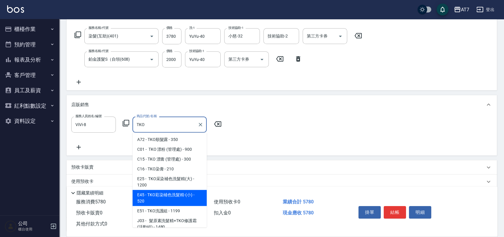
click at [170, 194] on span "E45 - TKO彩染補色洗髮精-(小) - 520" at bounding box center [169, 198] width 74 height 16
type input "TKO彩染補色洗髮精-(小)"
type input "630"
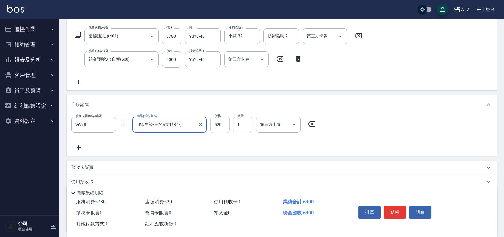
type input "TKO彩染補色洗髮精-(小)"
click at [218, 122] on input "520" at bounding box center [219, 124] width 19 height 16
type input "4"
type input "570"
type input "46"
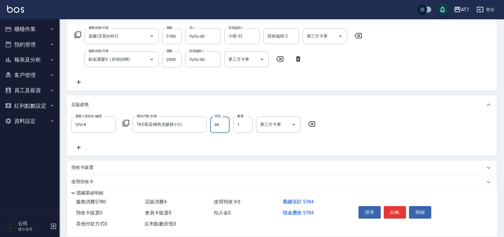
type input "580"
type input "468"
type input "620"
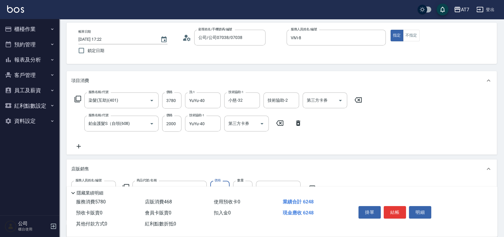
scroll to position [0, 0]
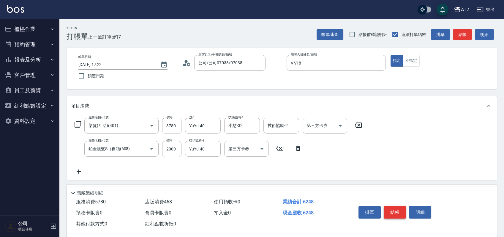
type input "468"
click at [395, 210] on button "結帳" at bounding box center [395, 212] width 22 height 12
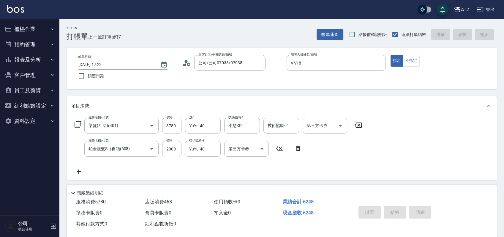
type input "[DATE] 17:26"
type input "0"
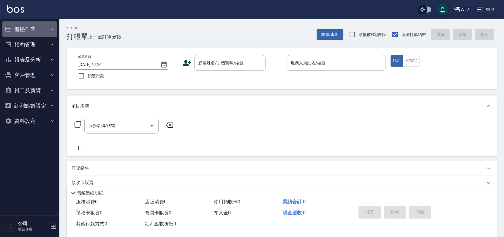
click at [29, 23] on button "櫃檯作業" at bounding box center [29, 28] width 55 height 15
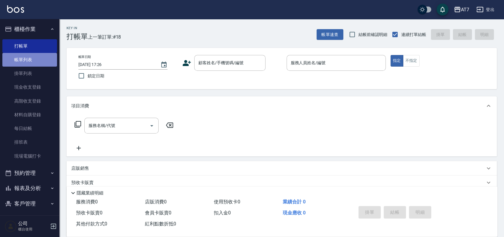
click at [34, 61] on link "帳單列表" at bounding box center [29, 60] width 55 height 14
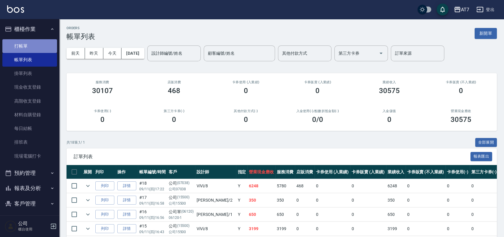
click at [34, 45] on link "打帳單" at bounding box center [29, 46] width 55 height 14
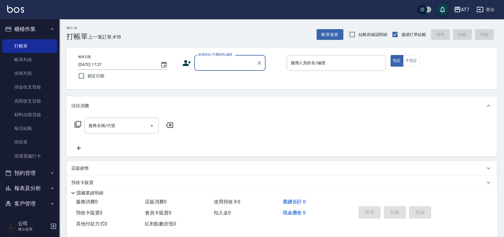
click at [277, 83] on div "帳單日期 [DATE] 17:27 鎖定日期 顧客姓名/手機號碼/編號 顧客姓名/手機號碼/編號 服務人員姓名/編號 服務人員姓名/編號 指定 不指定" at bounding box center [282, 68] width 430 height 41
